Goal: Information Seeking & Learning: Learn about a topic

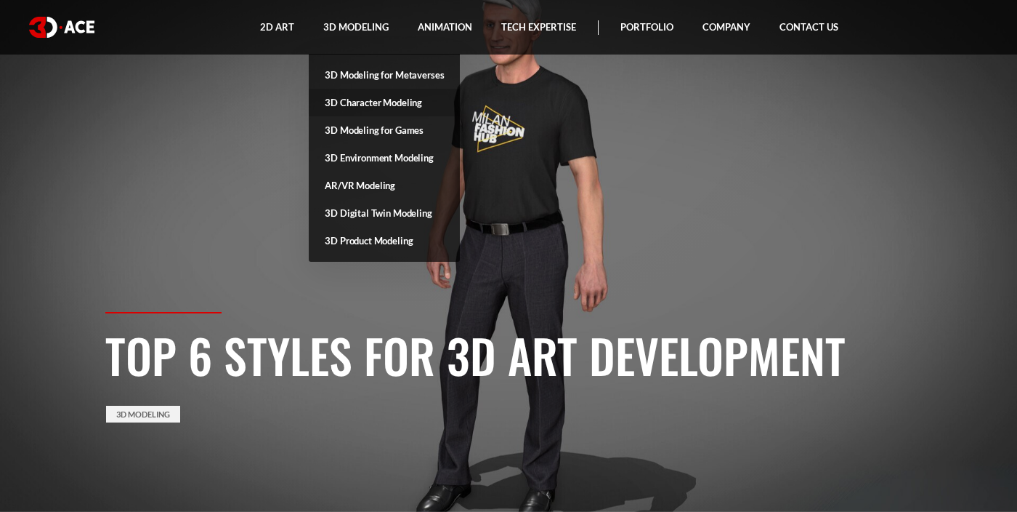
click at [338, 101] on link "3D Character Modeling" at bounding box center [384, 103] width 151 height 28
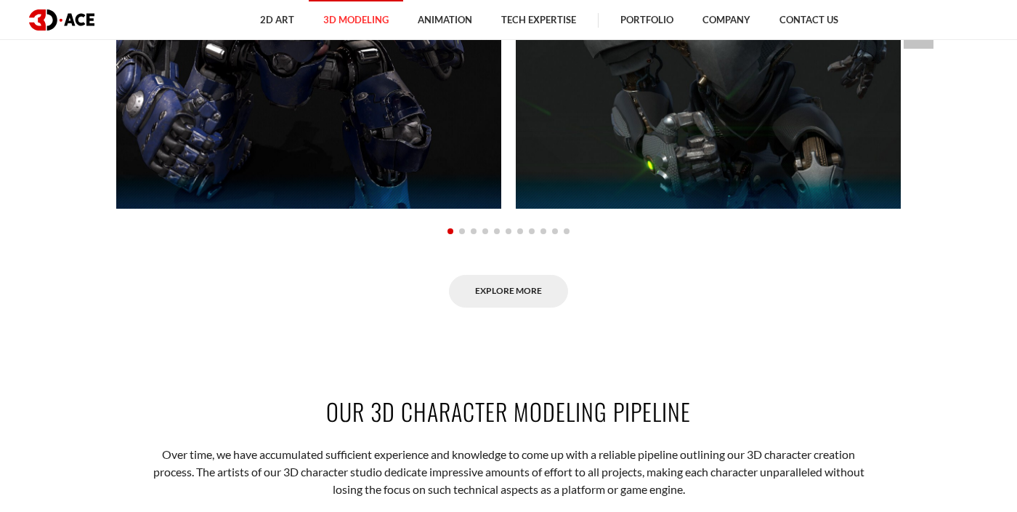
scroll to position [1300, 0]
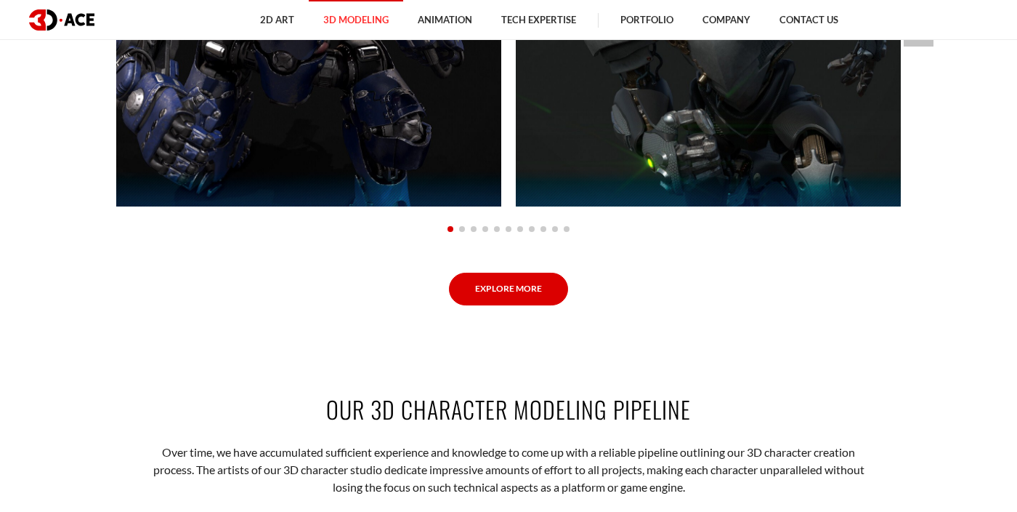
click at [514, 280] on link "Explore More" at bounding box center [508, 289] width 119 height 33
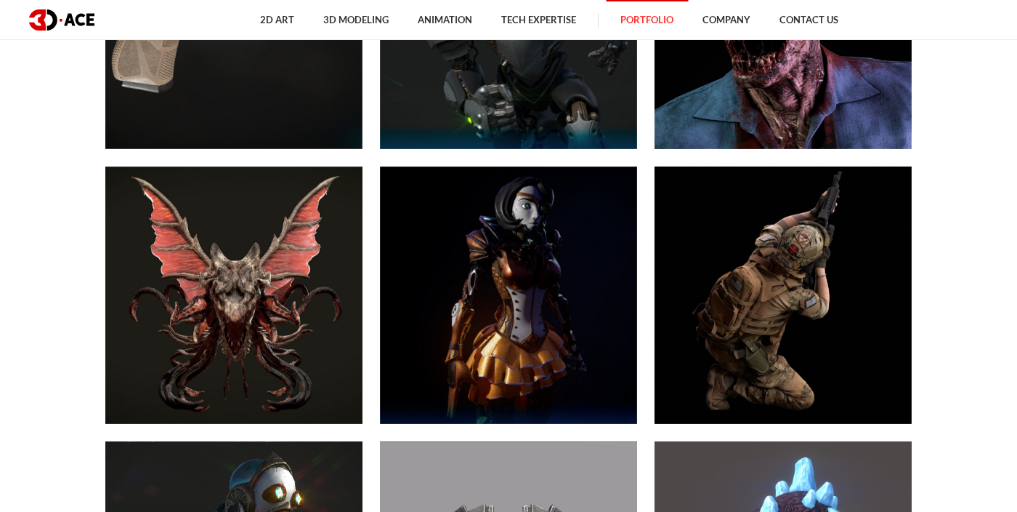
scroll to position [1157, 0]
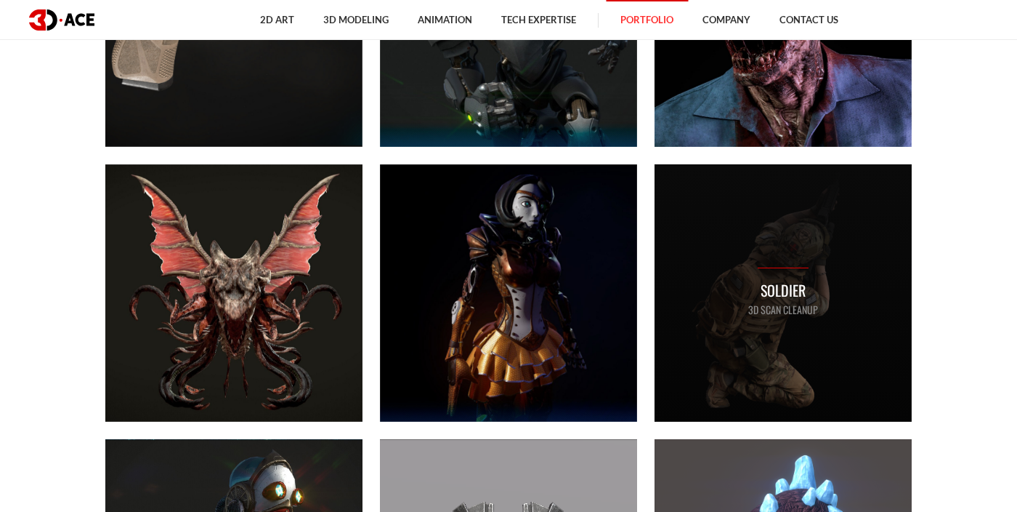
click at [790, 271] on div "Soldier 3D Scan Cleanup" at bounding box center [783, 292] width 70 height 50
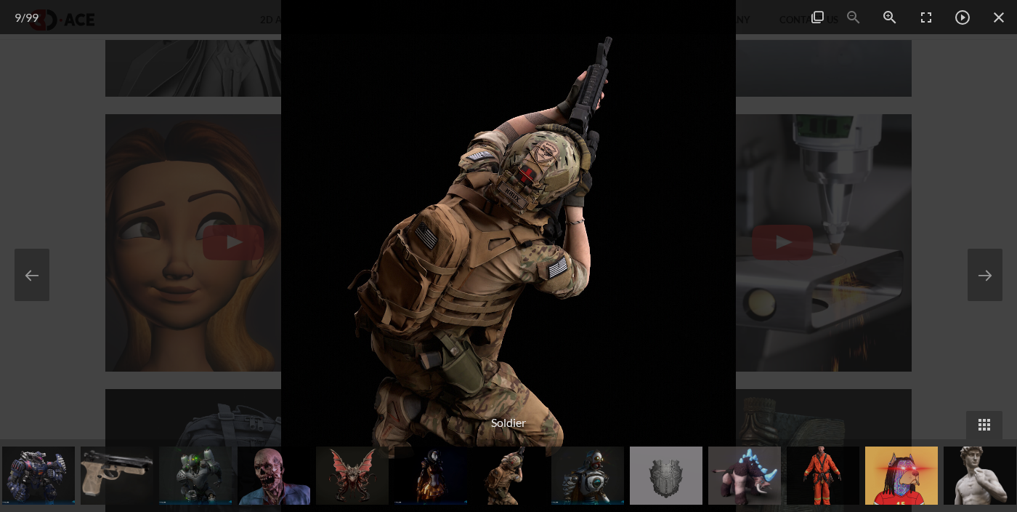
scroll to position [2689, 0]
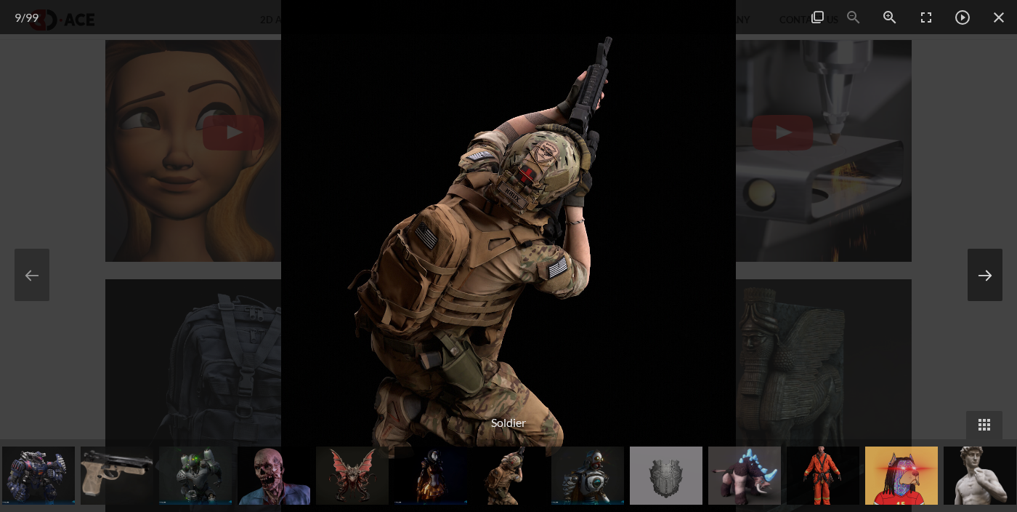
click at [997, 267] on button at bounding box center [985, 275] width 35 height 52
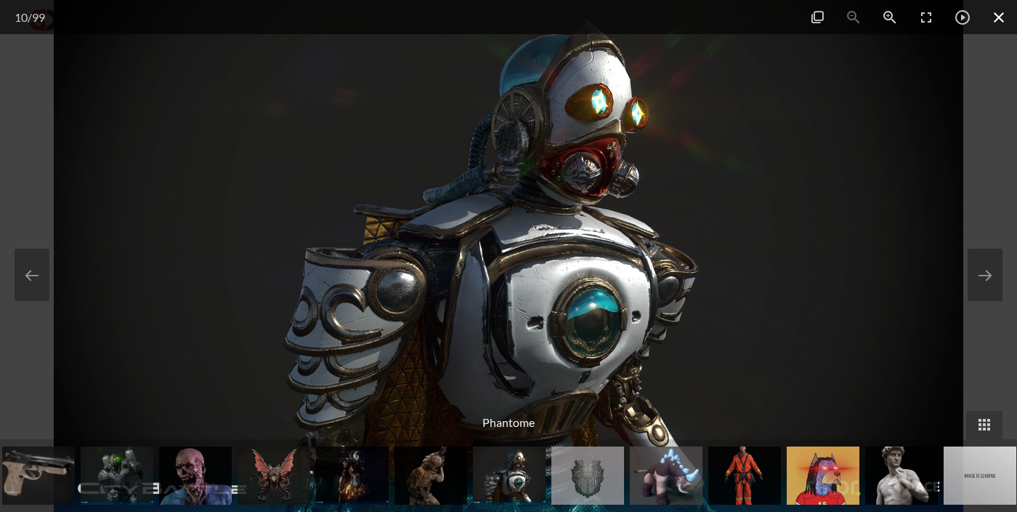
click at [1015, 16] on span at bounding box center [999, 17] width 36 height 34
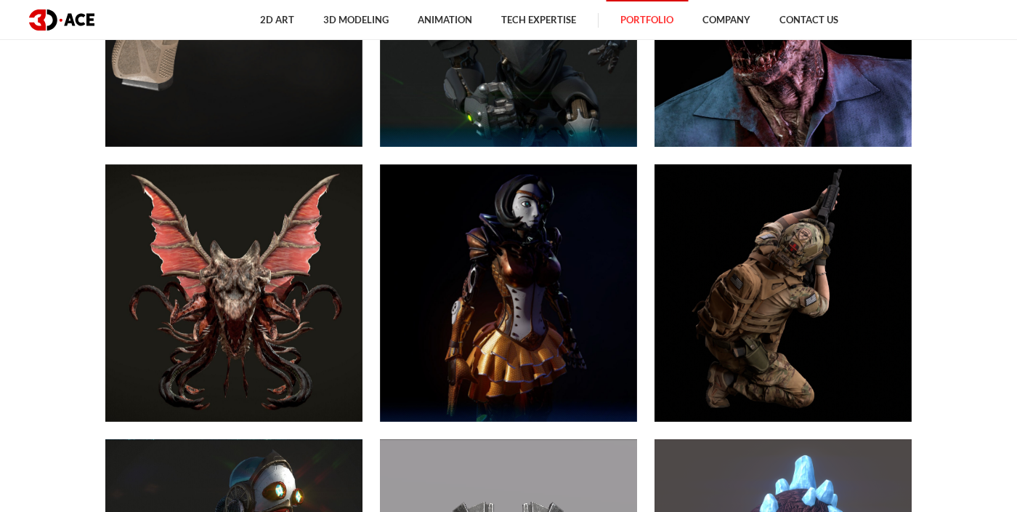
click at [998, 17] on div "2D Art 2D Character Design 2D Environment Art 2D Concept Art Slot Art UI/UX Des…" at bounding box center [550, 20] width 900 height 40
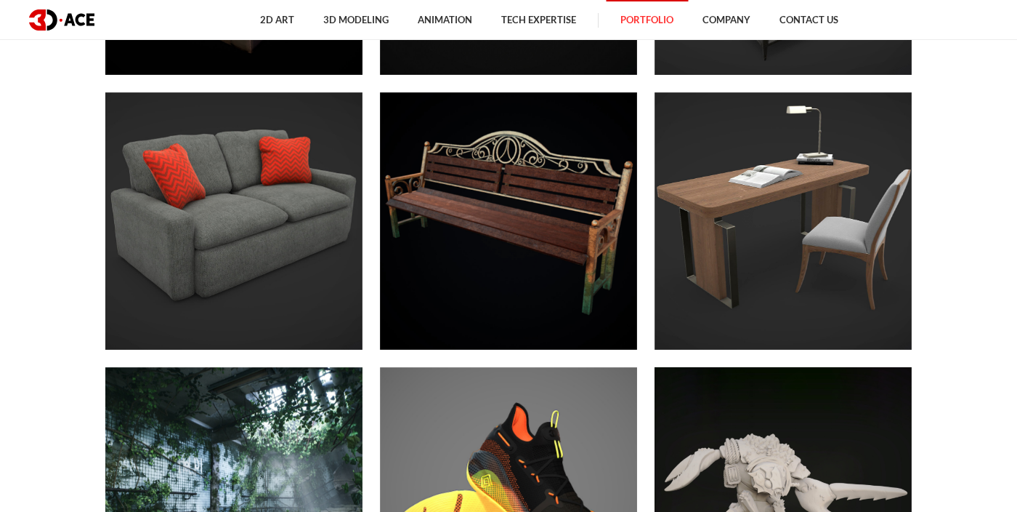
scroll to position [5669, 0]
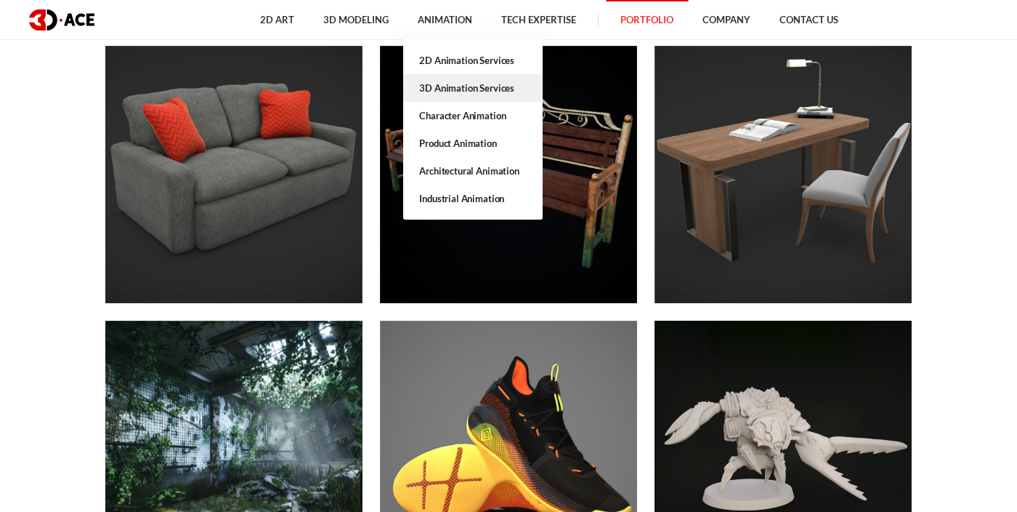
click at [443, 85] on link "3D Animation Services" at bounding box center [473, 88] width 140 height 28
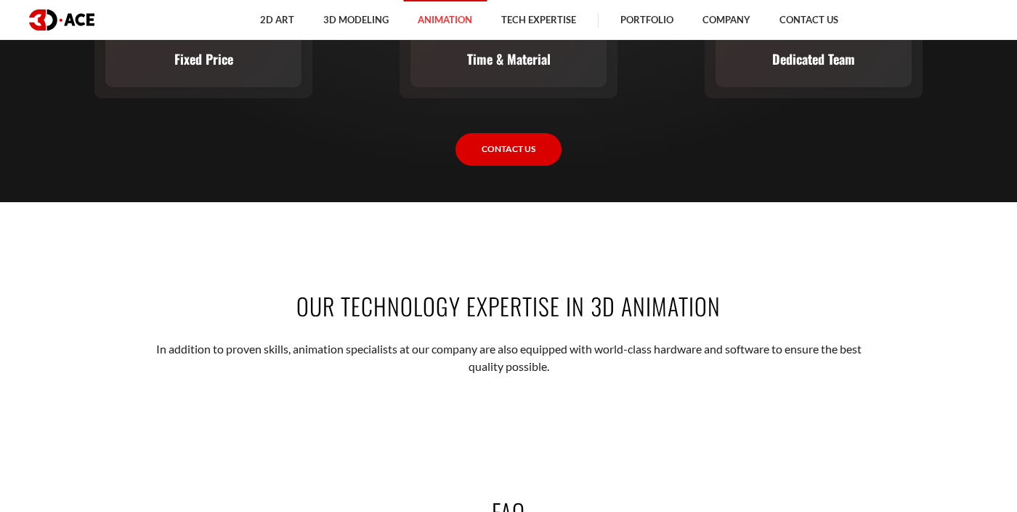
scroll to position [2813, 0]
